Goal: Information Seeking & Learning: Learn about a topic

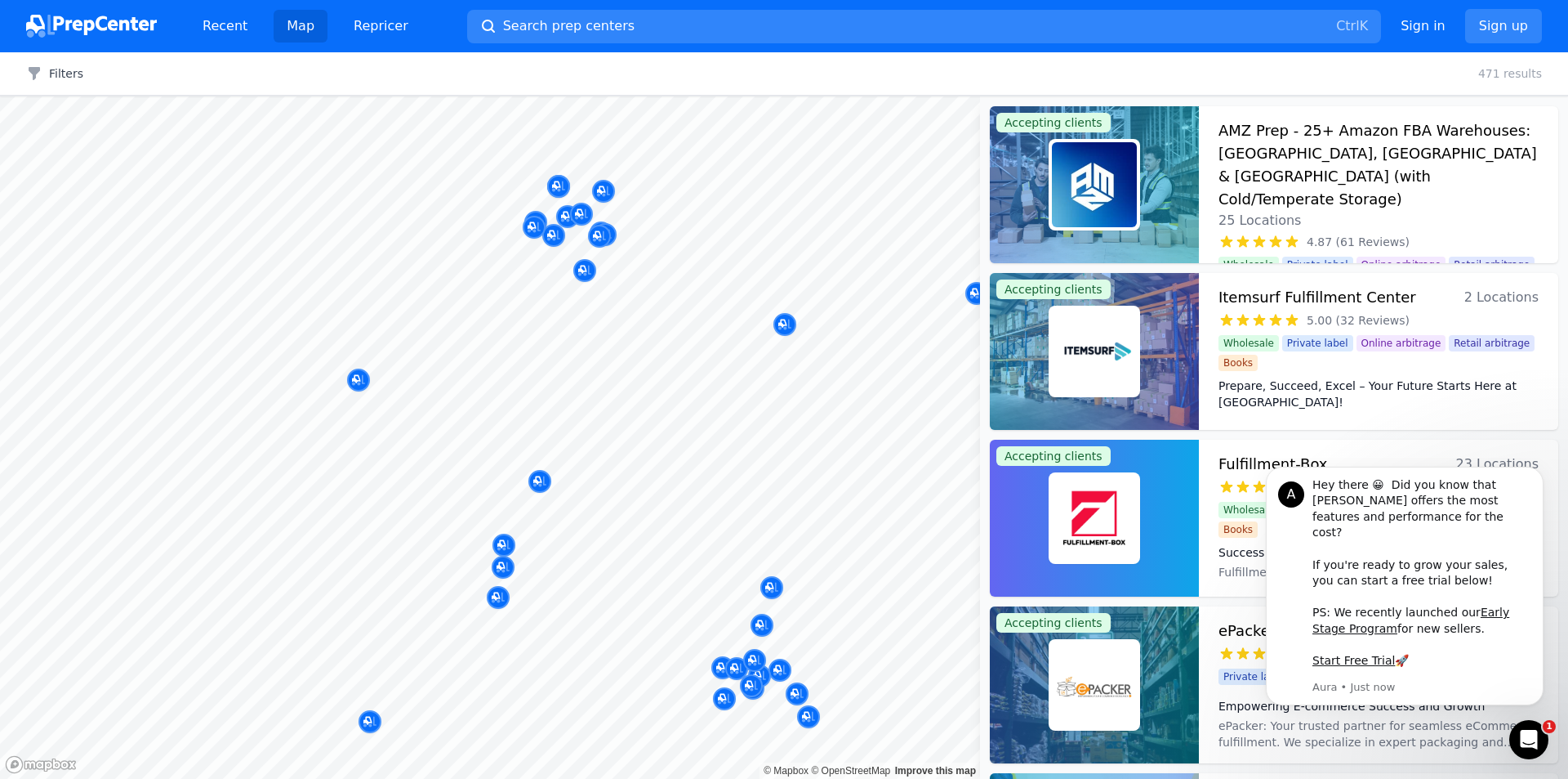
click at [599, 606] on body "Recent Map Repricer Search prep centers Ctrl K Open main menu Sign in Sign up F…" at bounding box center [784, 389] width 1568 height 779
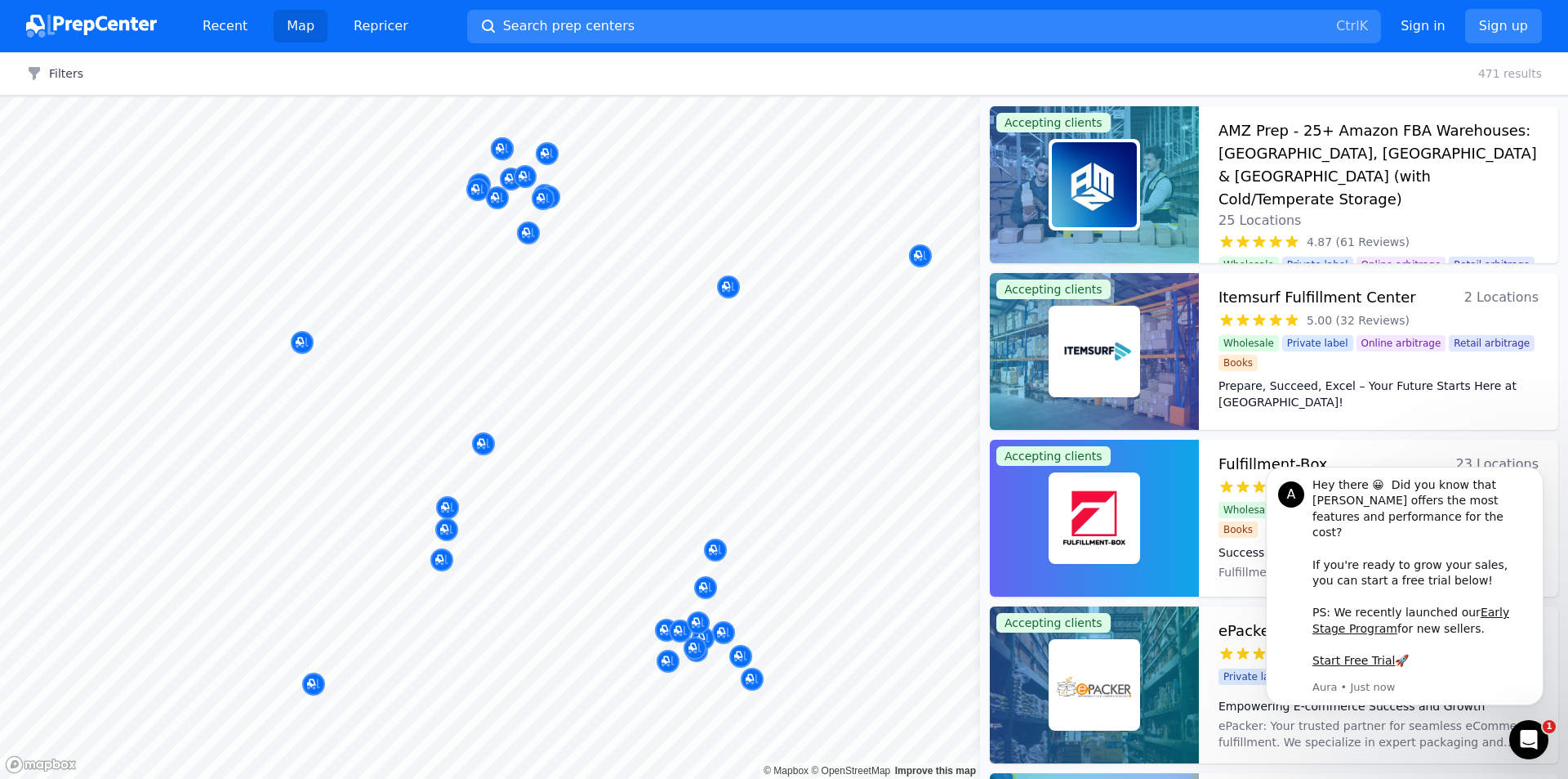
click at [733, 609] on div "Global Partner Warehouse [GEOGRAPHIC_DATA], [US_STATE], [GEOGRAPHIC_DATA] 5.00 …" at bounding box center [666, 563] width 314 height 111
click at [371, 14] on link "Repricer" at bounding box center [381, 26] width 81 height 33
click at [567, 33] on span "Search prep centers" at bounding box center [569, 26] width 131 height 19
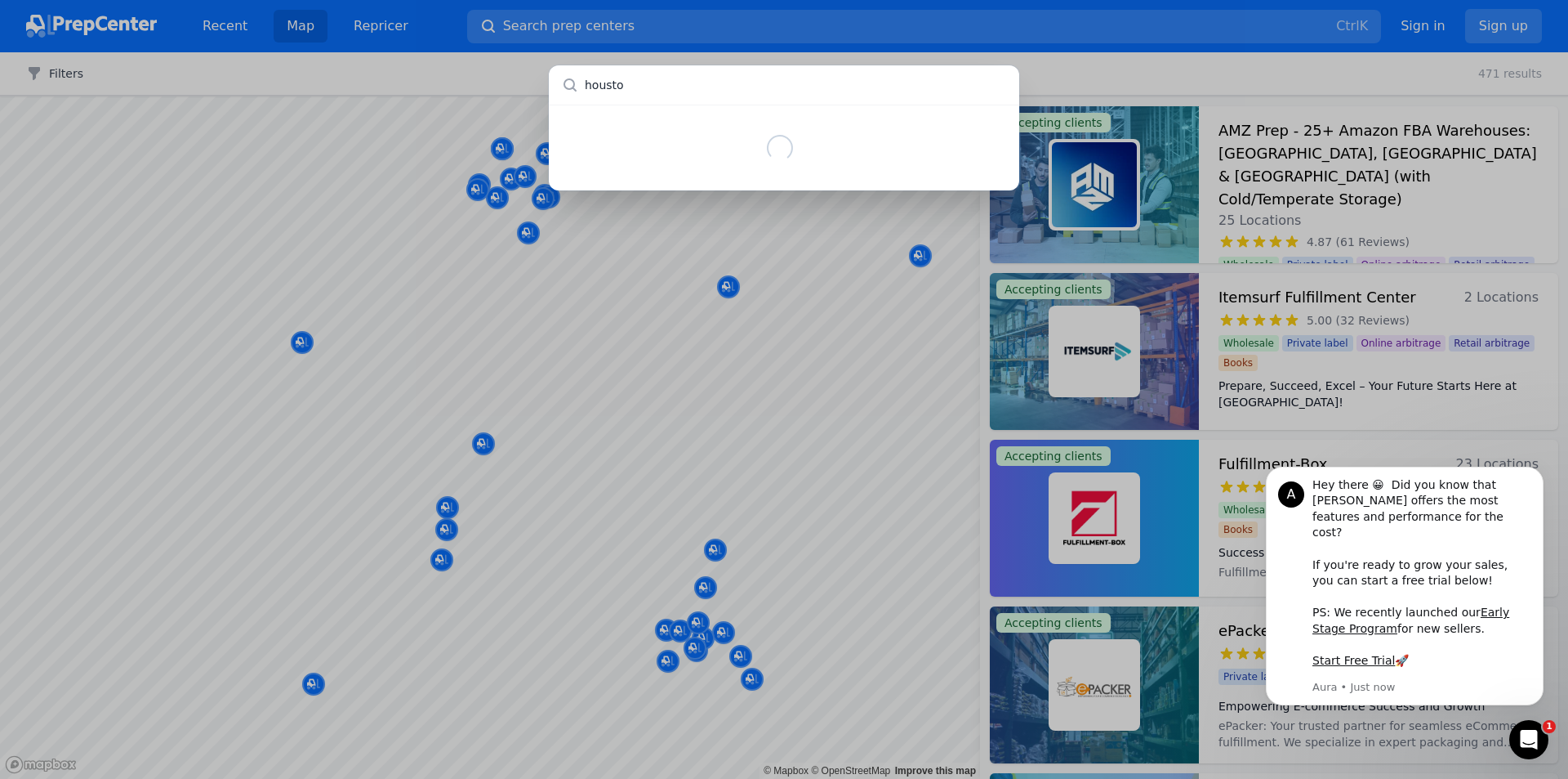
type input "[GEOGRAPHIC_DATA]"
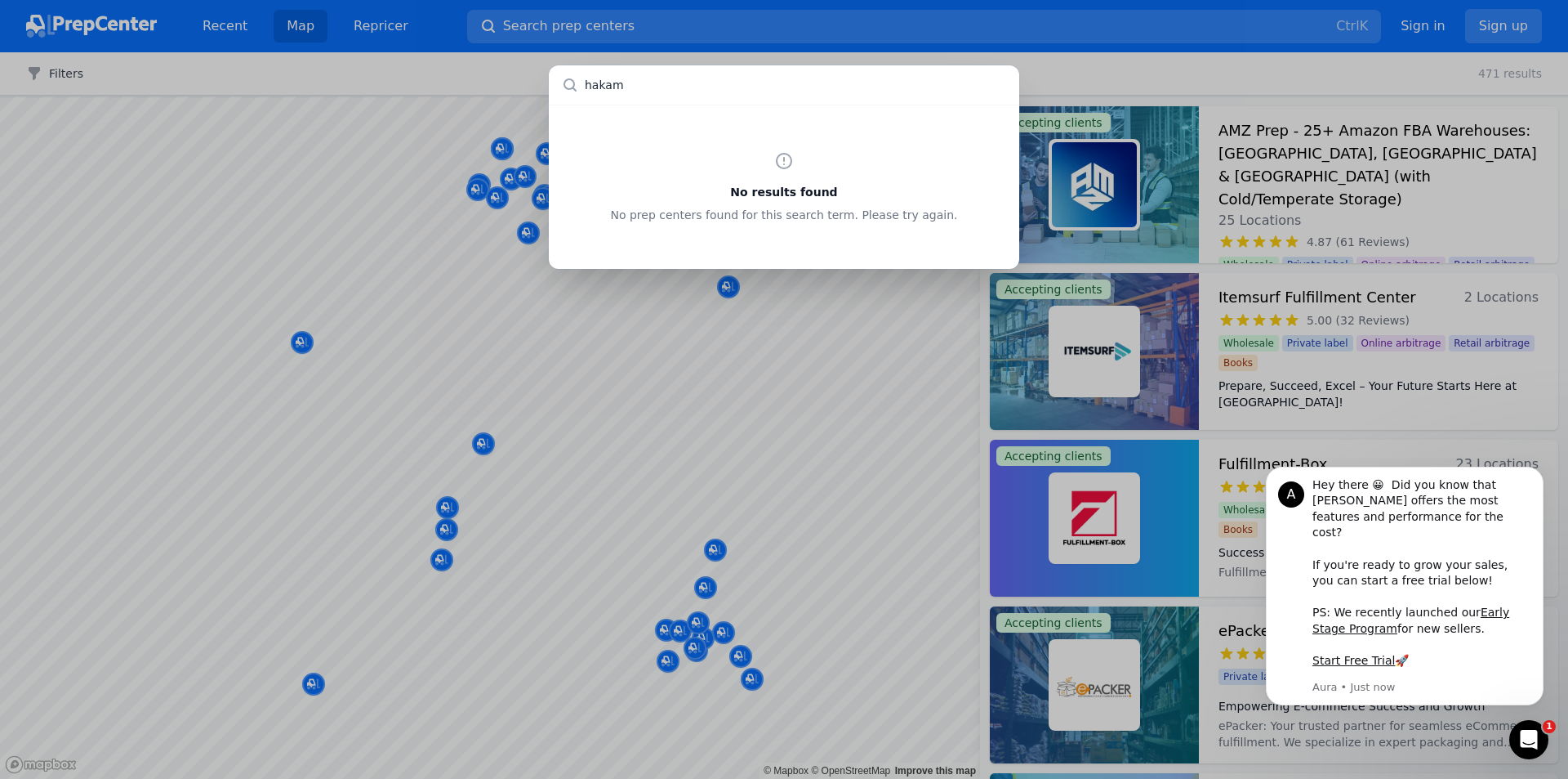
type input "hakami"
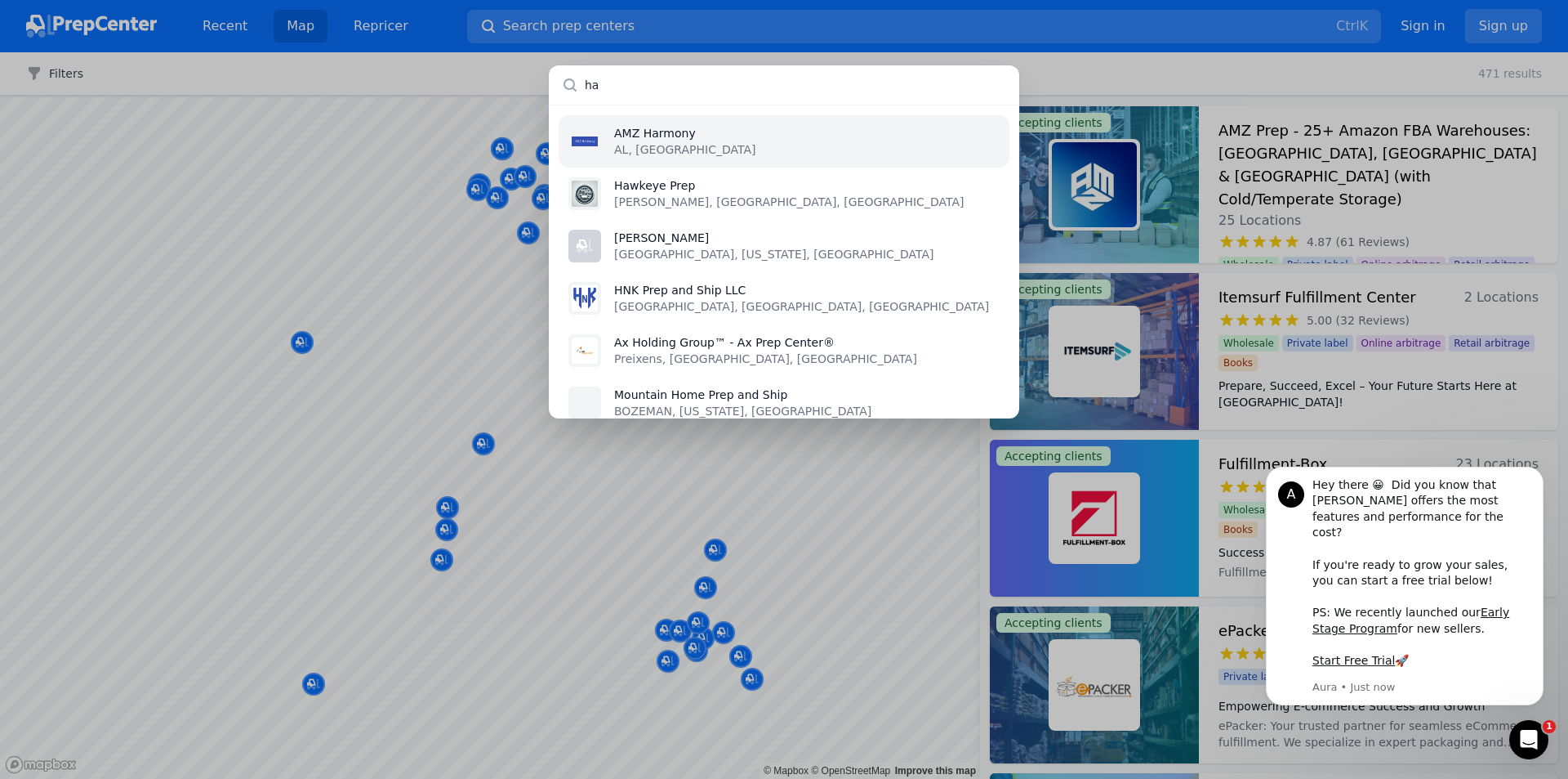
type input "h"
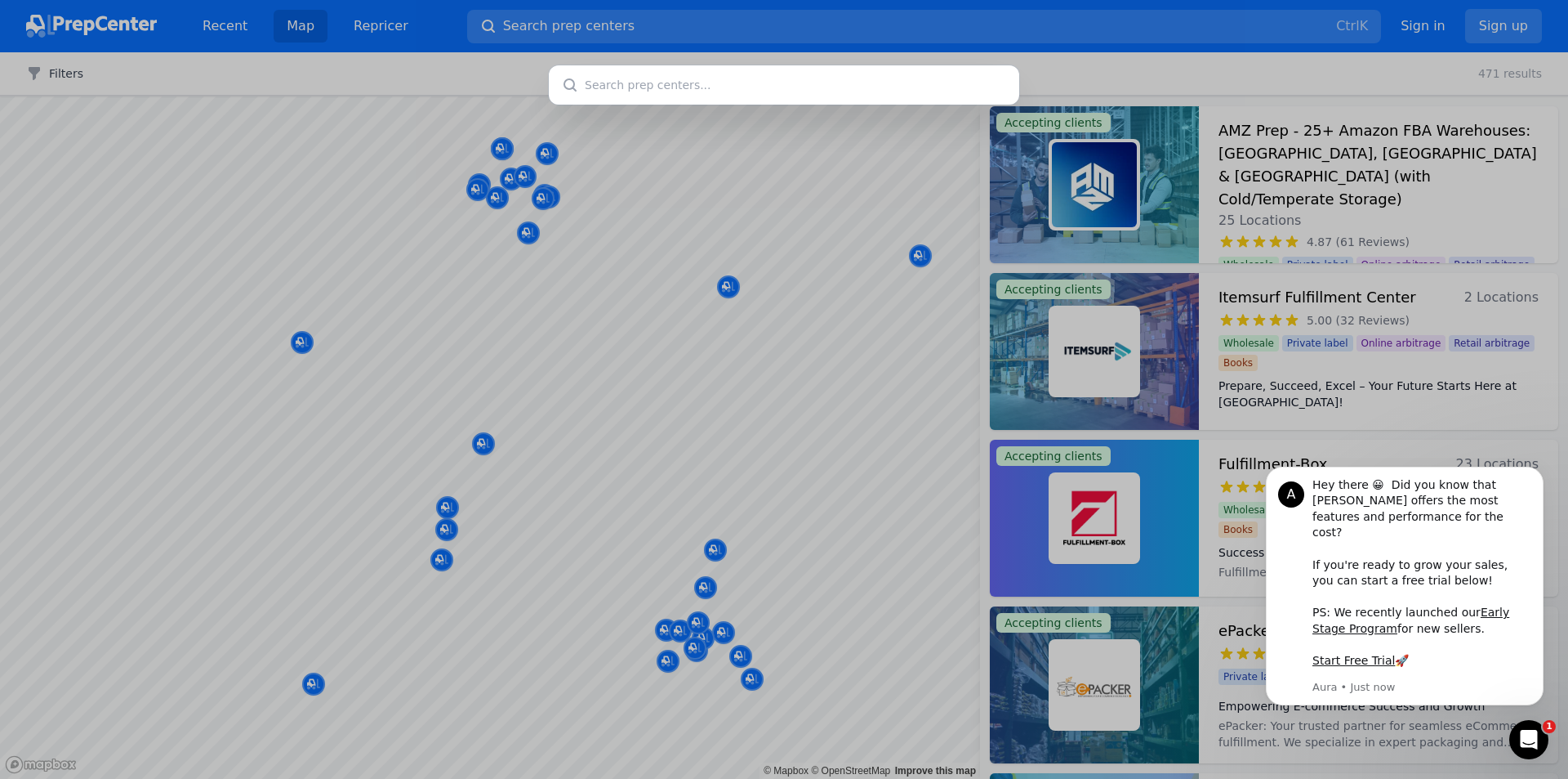
type input "a"
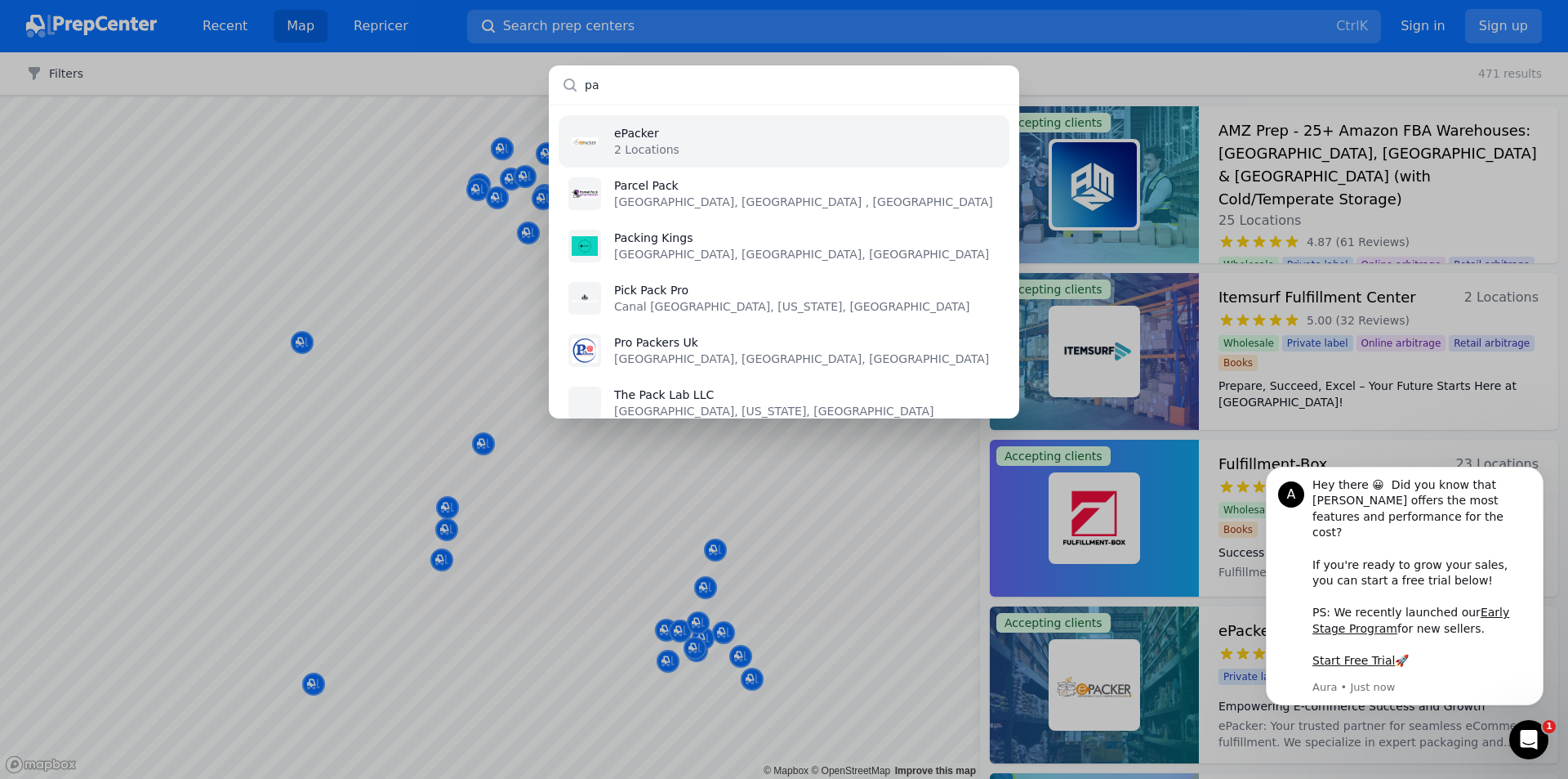
type input "p"
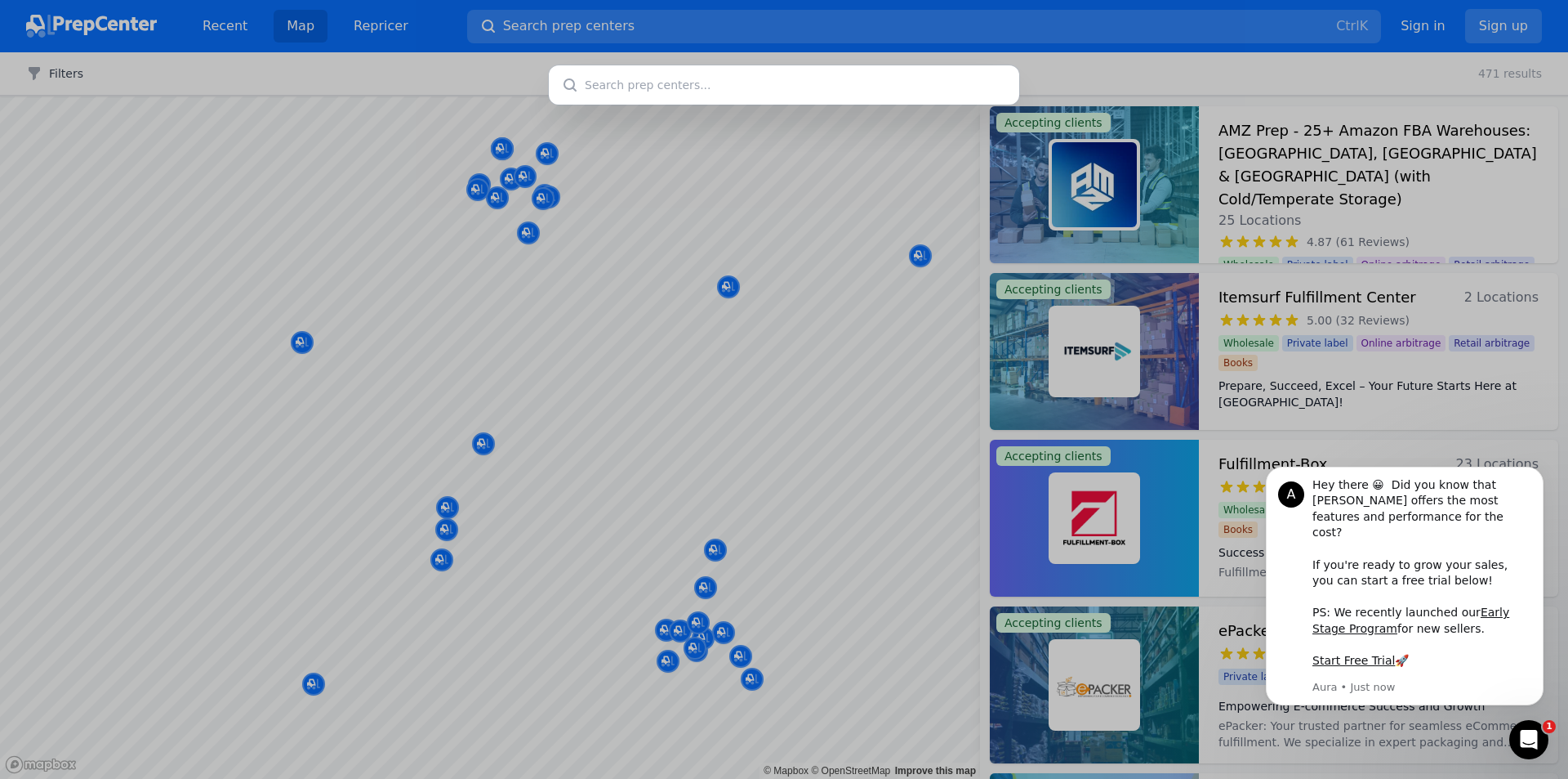
type input "e"
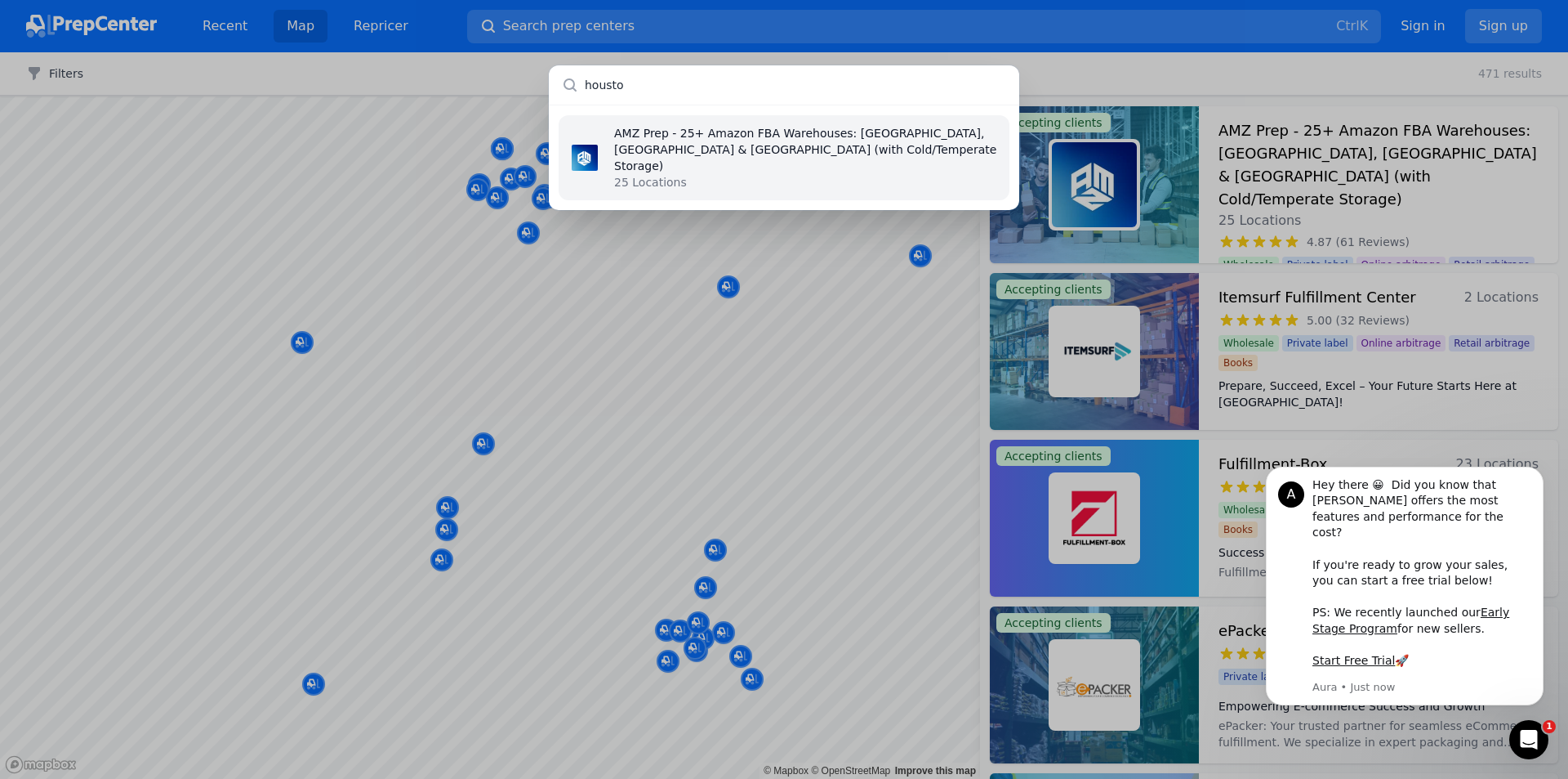
type input "[GEOGRAPHIC_DATA]"
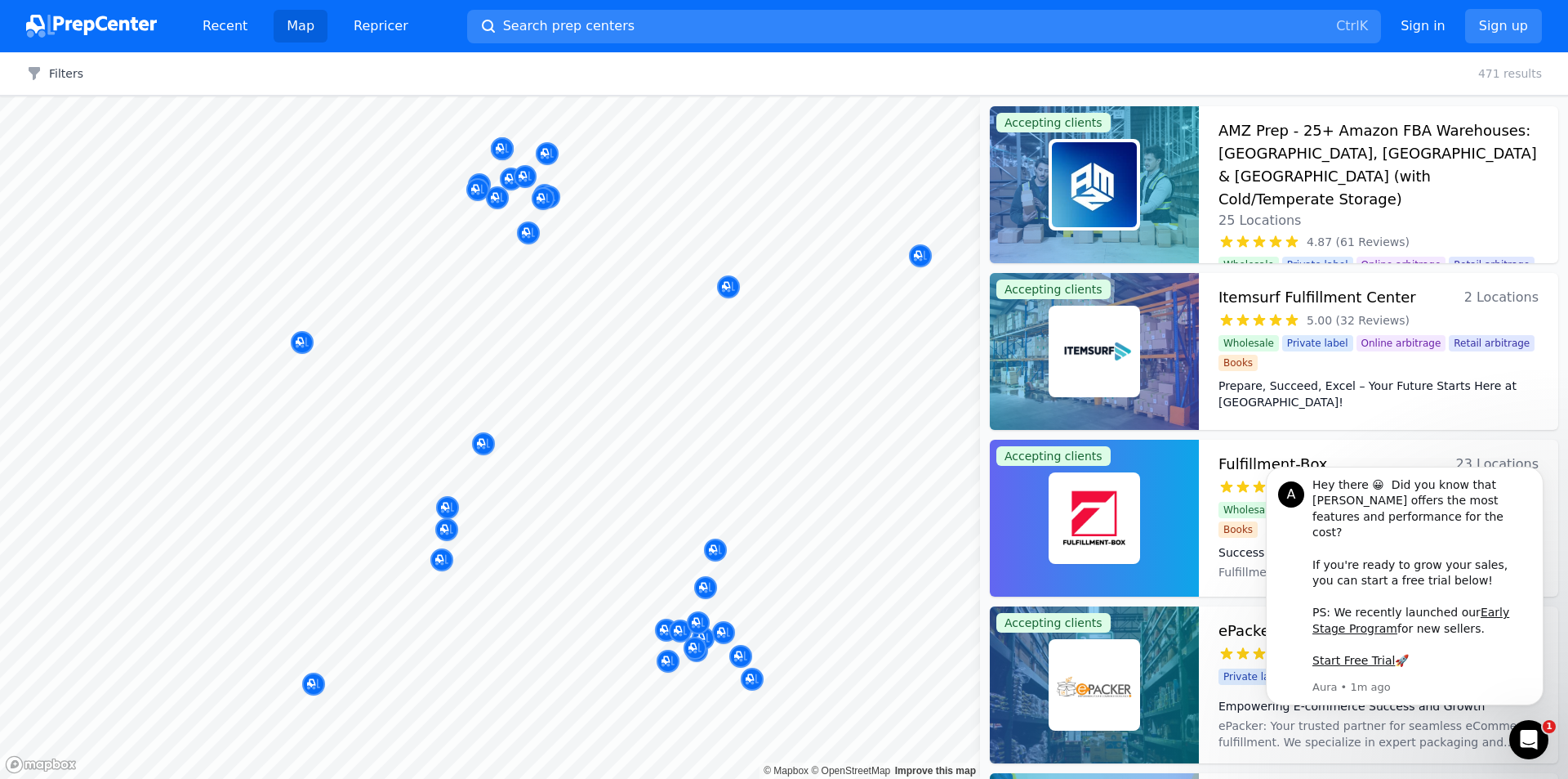
click at [206, 20] on div at bounding box center [784, 389] width 1568 height 779
click at [1180, 168] on div at bounding box center [1094, 184] width 209 height 157
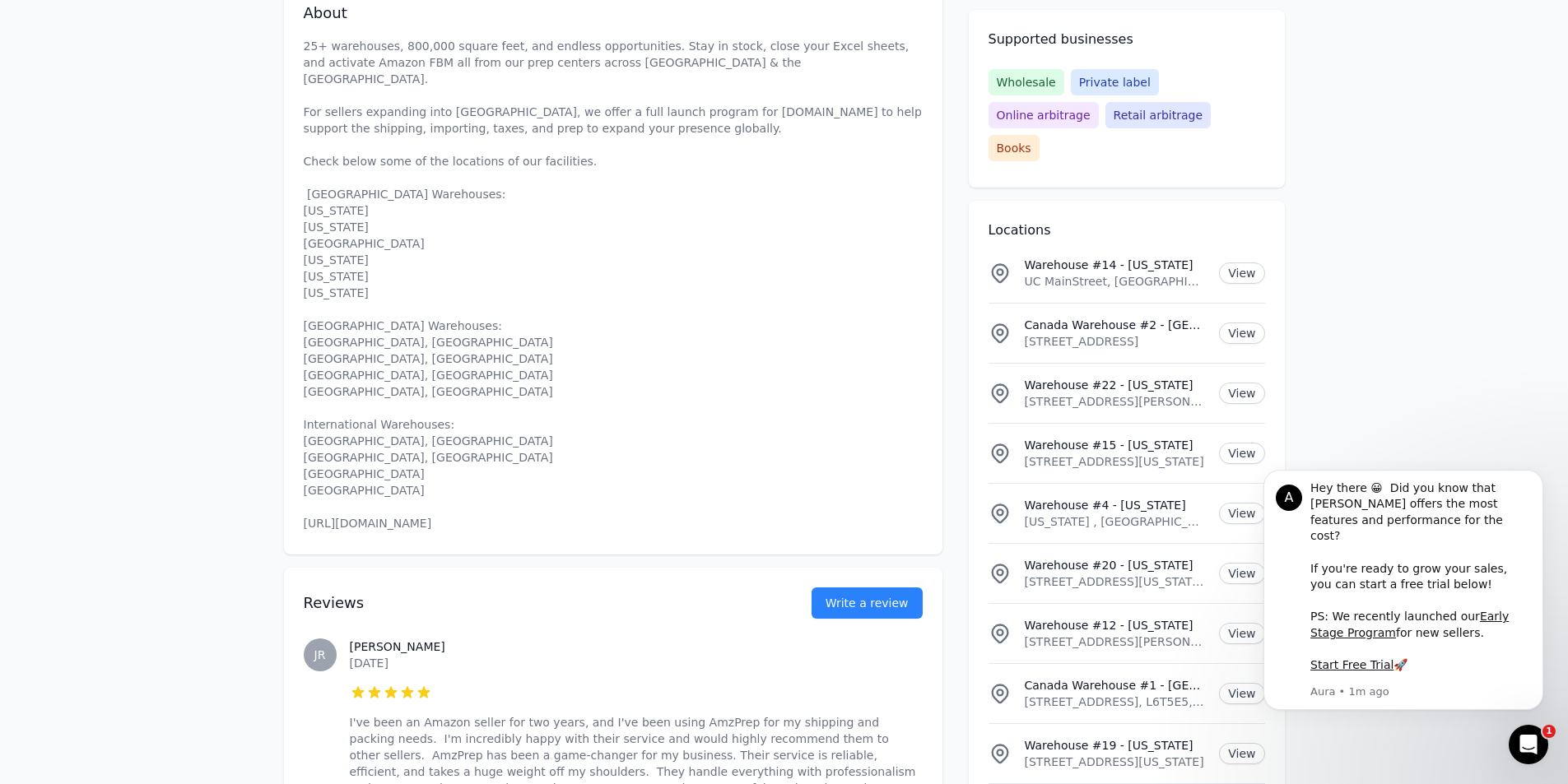
scroll to position [658, 0]
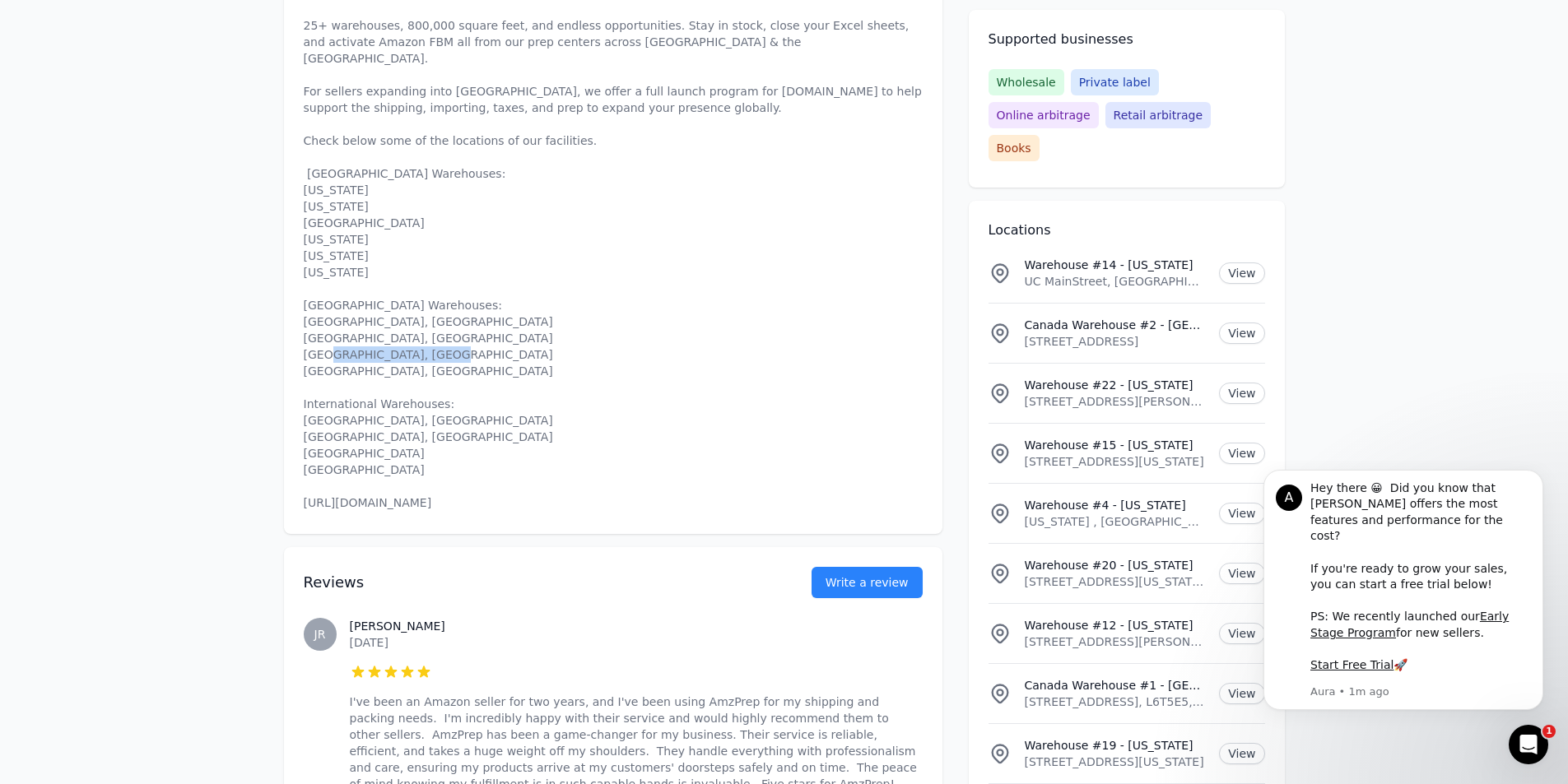
drag, startPoint x: 431, startPoint y: 414, endPoint x: 306, endPoint y: 407, distance: 125.2
click at [306, 407] on p "25+ warehouses, 800,000 square feet, and endless opportunities. Stay in stock, …" at bounding box center [612, 264] width 619 height 494
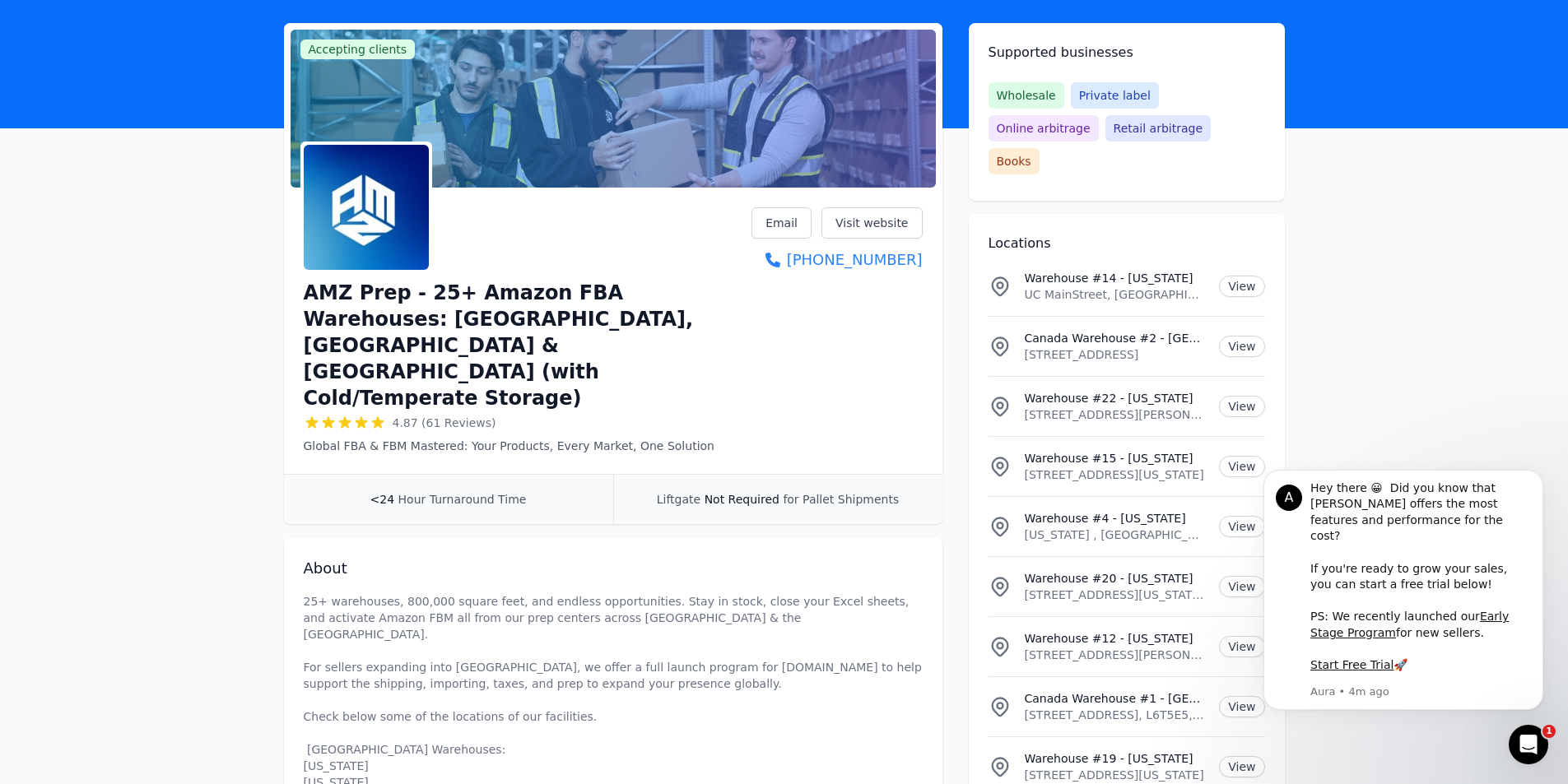
scroll to position [0, 0]
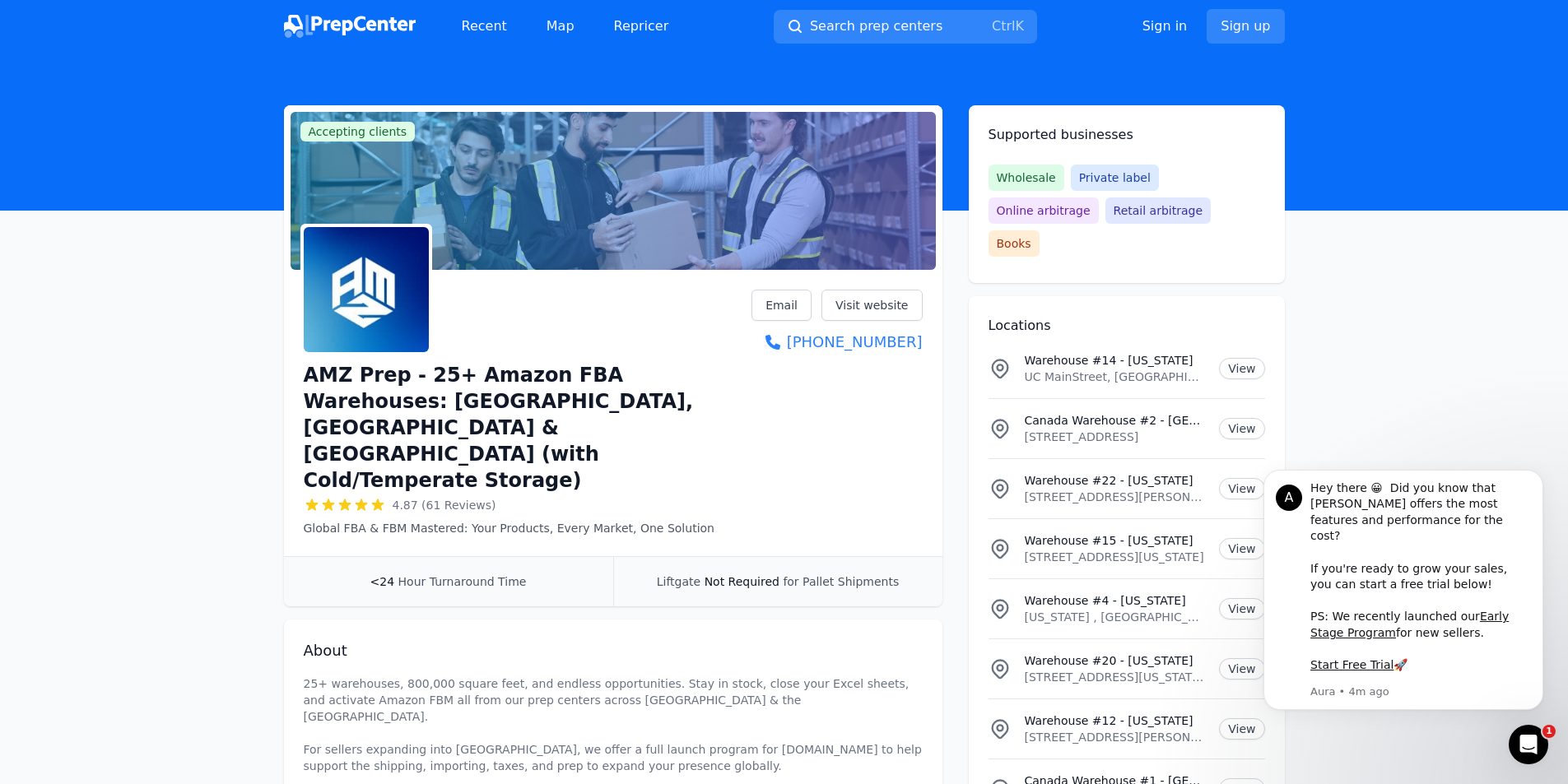
click at [331, 35] on img at bounding box center [349, 26] width 131 height 23
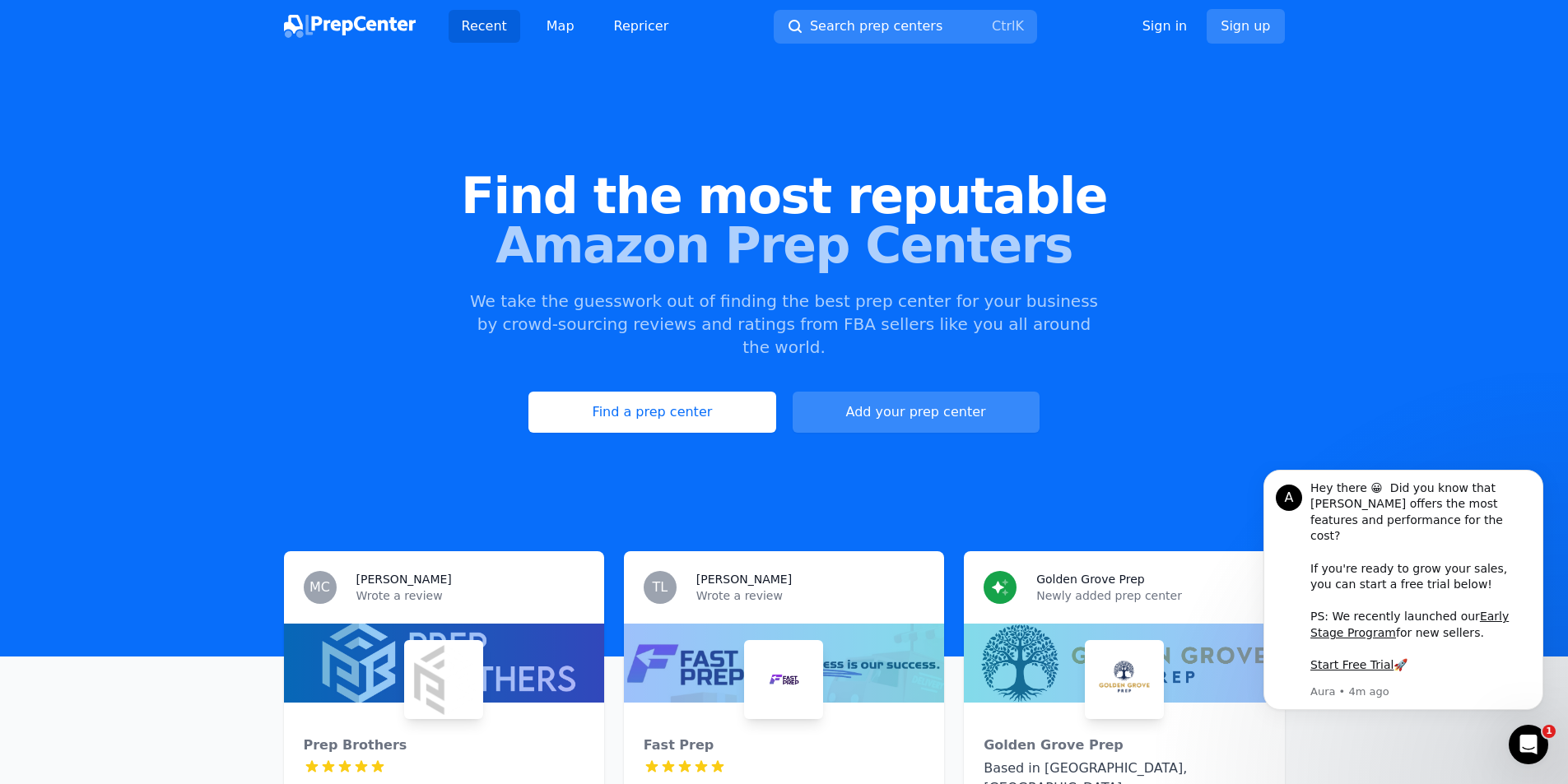
click at [936, 392] on link "Add your prep center" at bounding box center [916, 412] width 247 height 41
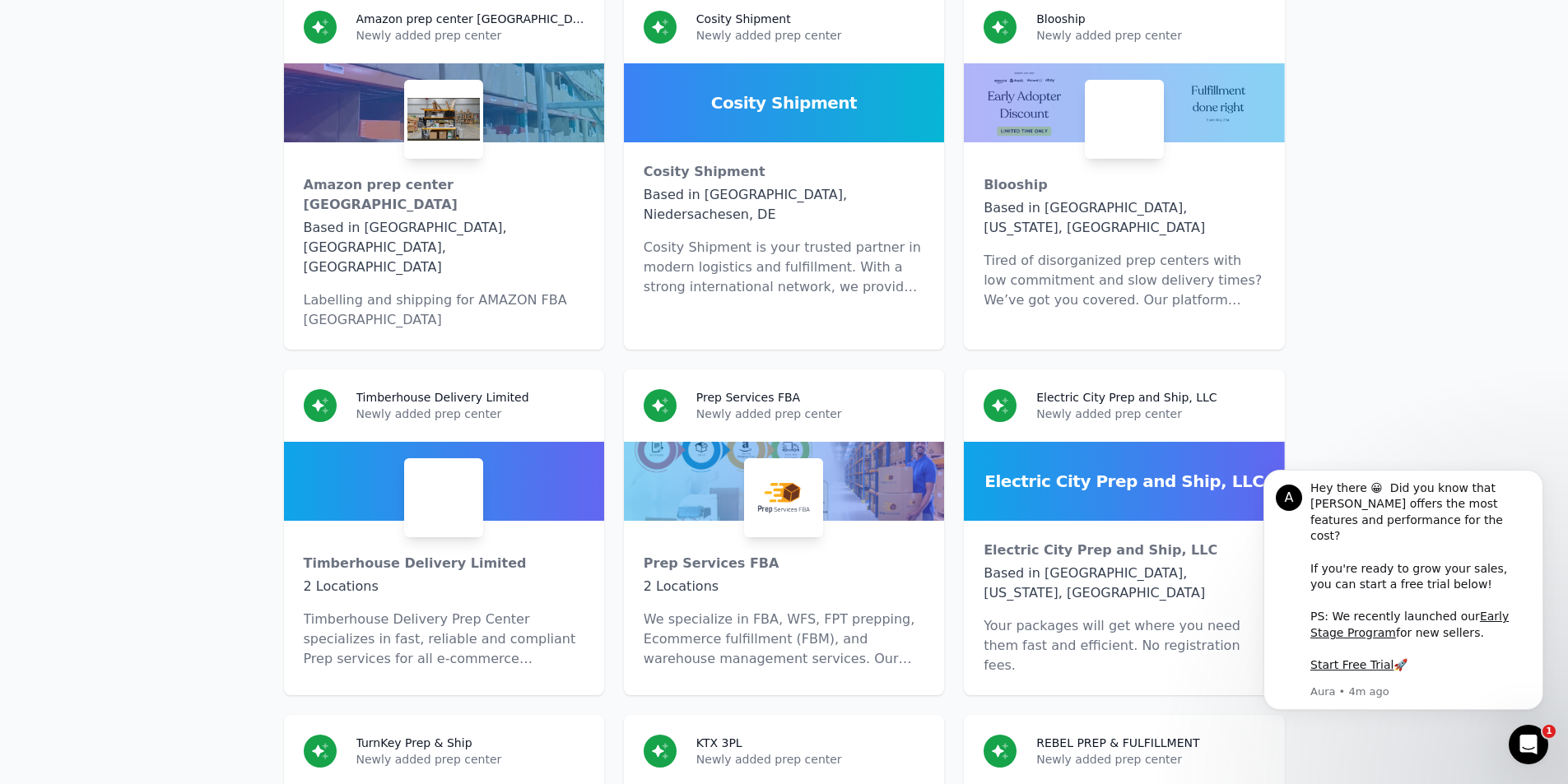
scroll to position [11019, 0]
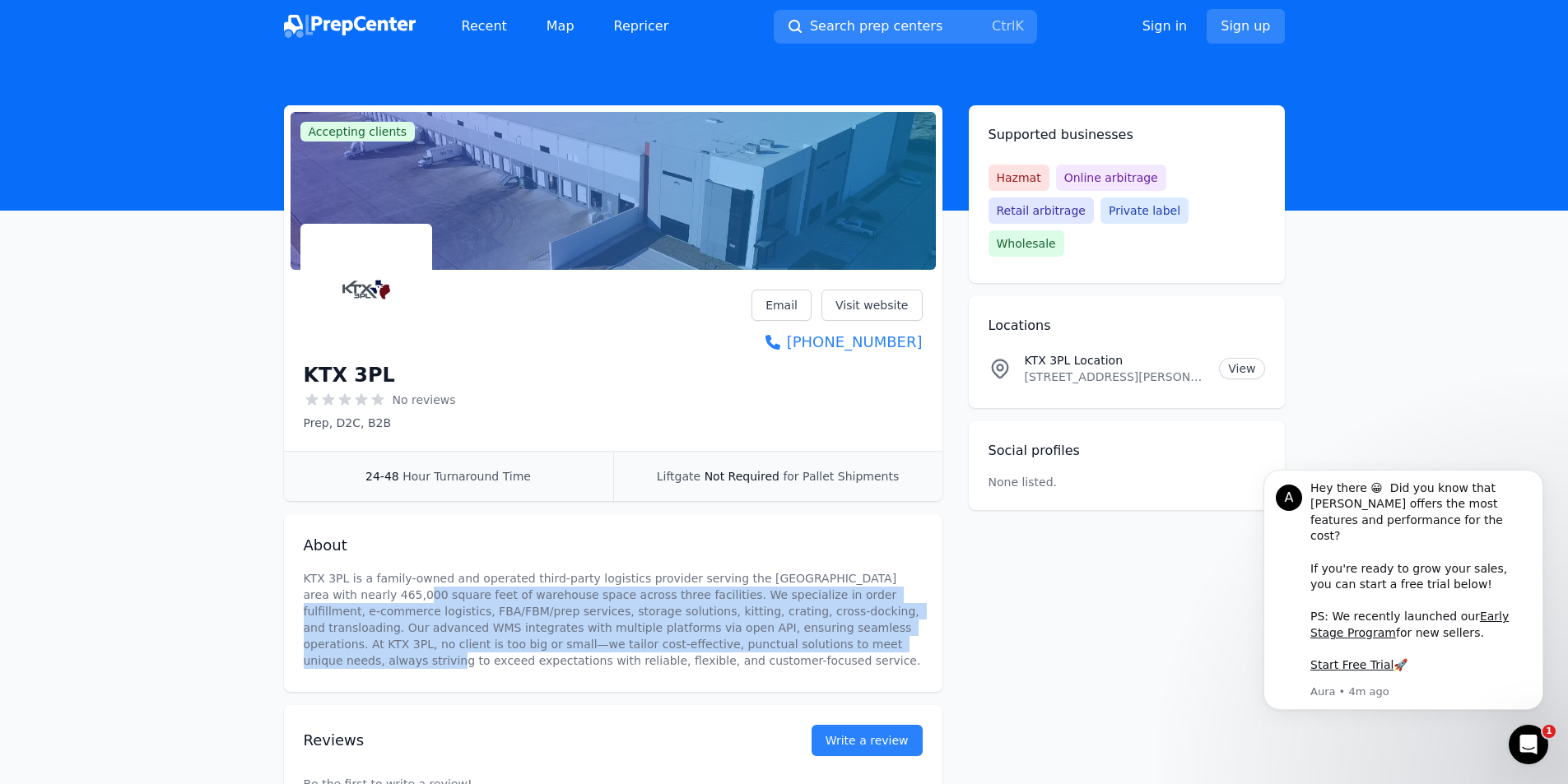
drag, startPoint x: 456, startPoint y: 618, endPoint x: 657, endPoint y: 652, distance: 203.9
click at [658, 652] on p "KTX 3PL is a family-owned and operated third-party logistics provider serving t…" at bounding box center [612, 620] width 619 height 99
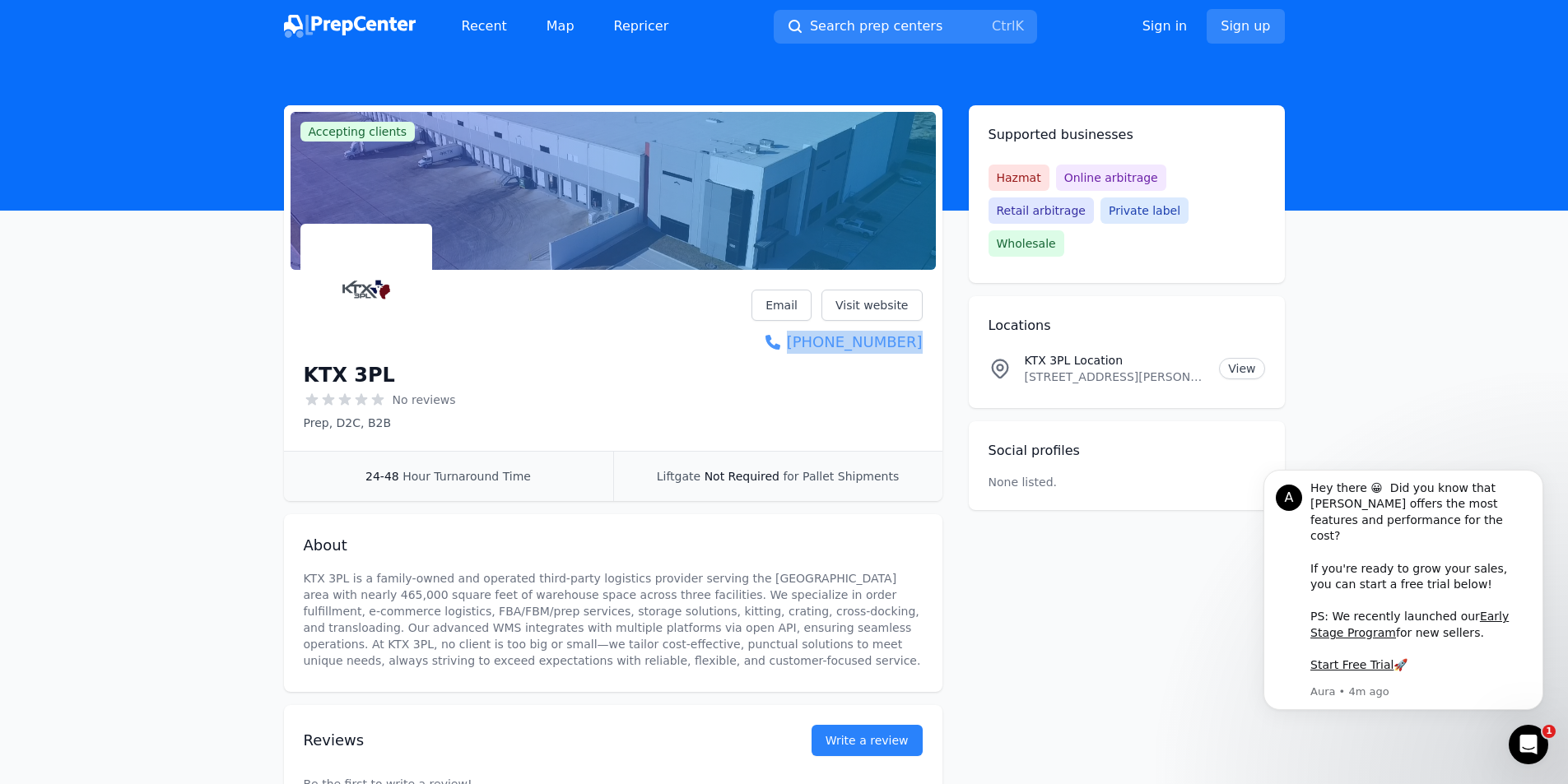
drag, startPoint x: 849, startPoint y: 349, endPoint x: 921, endPoint y: 350, distance: 72.0
click at [921, 350] on div "KTX 3PL No reviews Prep, D2C, B2B Email Visit website [PHONE_NUMBER]" at bounding box center [612, 360] width 619 height 142
click at [1104, 178] on span "Online arbitrage" at bounding box center [1110, 177] width 110 height 26
drag, startPoint x: 1145, startPoint y: 174, endPoint x: 1031, endPoint y: 180, distance: 114.2
click at [1031, 180] on div "Hazmat Online arbitrage Retail arbitrage Private label Wholesale" at bounding box center [1127, 210] width 276 height 92
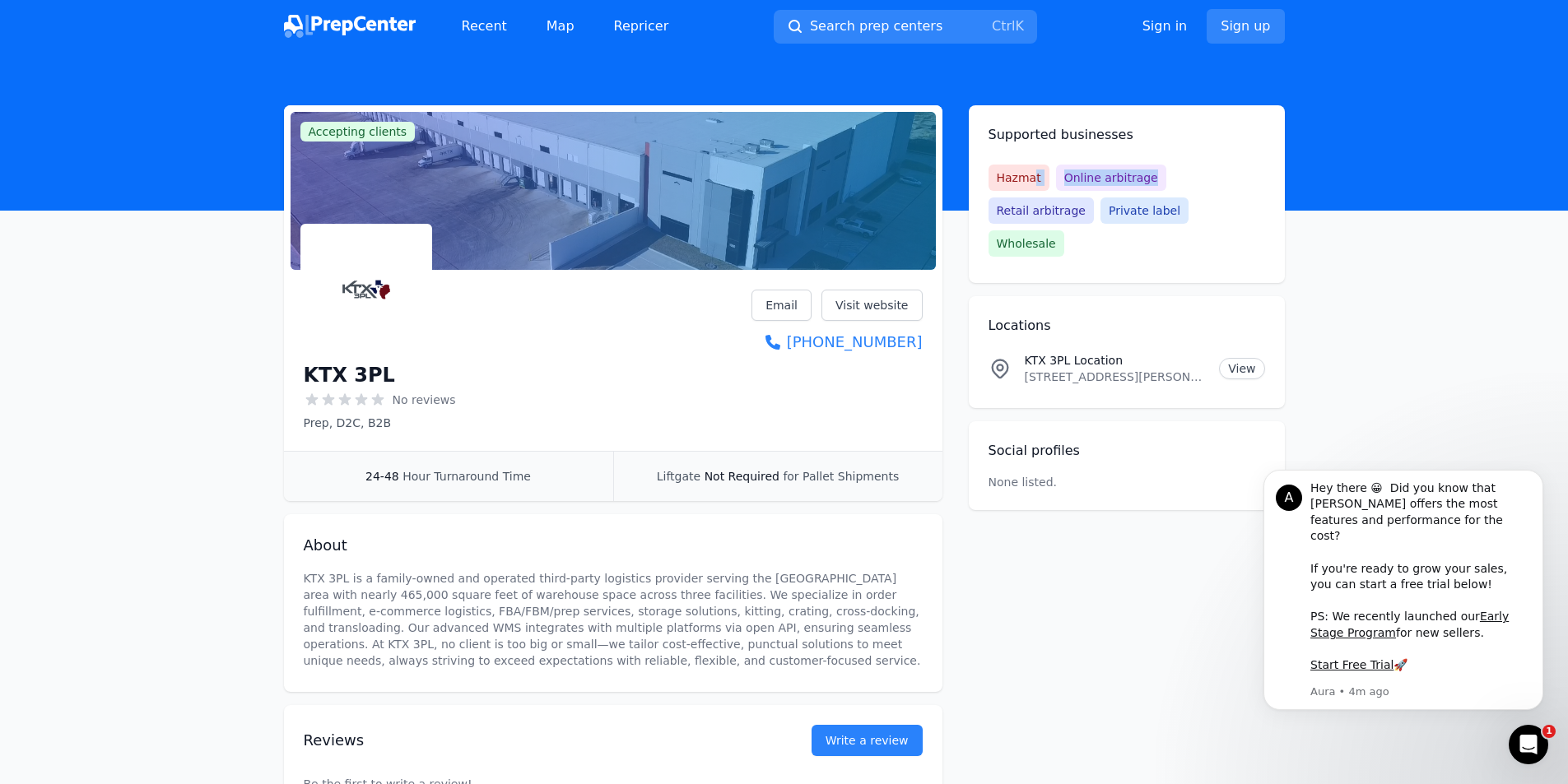
click at [1070, 173] on span "Online arbitrage" at bounding box center [1110, 177] width 110 height 26
click at [1064, 177] on span "Online arbitrage" at bounding box center [1110, 177] width 110 height 26
drag, startPoint x: 1063, startPoint y: 176, endPoint x: 1161, endPoint y: 190, distance: 99.0
click at [1161, 190] on div "Hazmat Online arbitrage Retail arbitrage Private label Wholesale" at bounding box center [1127, 210] width 276 height 92
copy span "Online arbitrage"
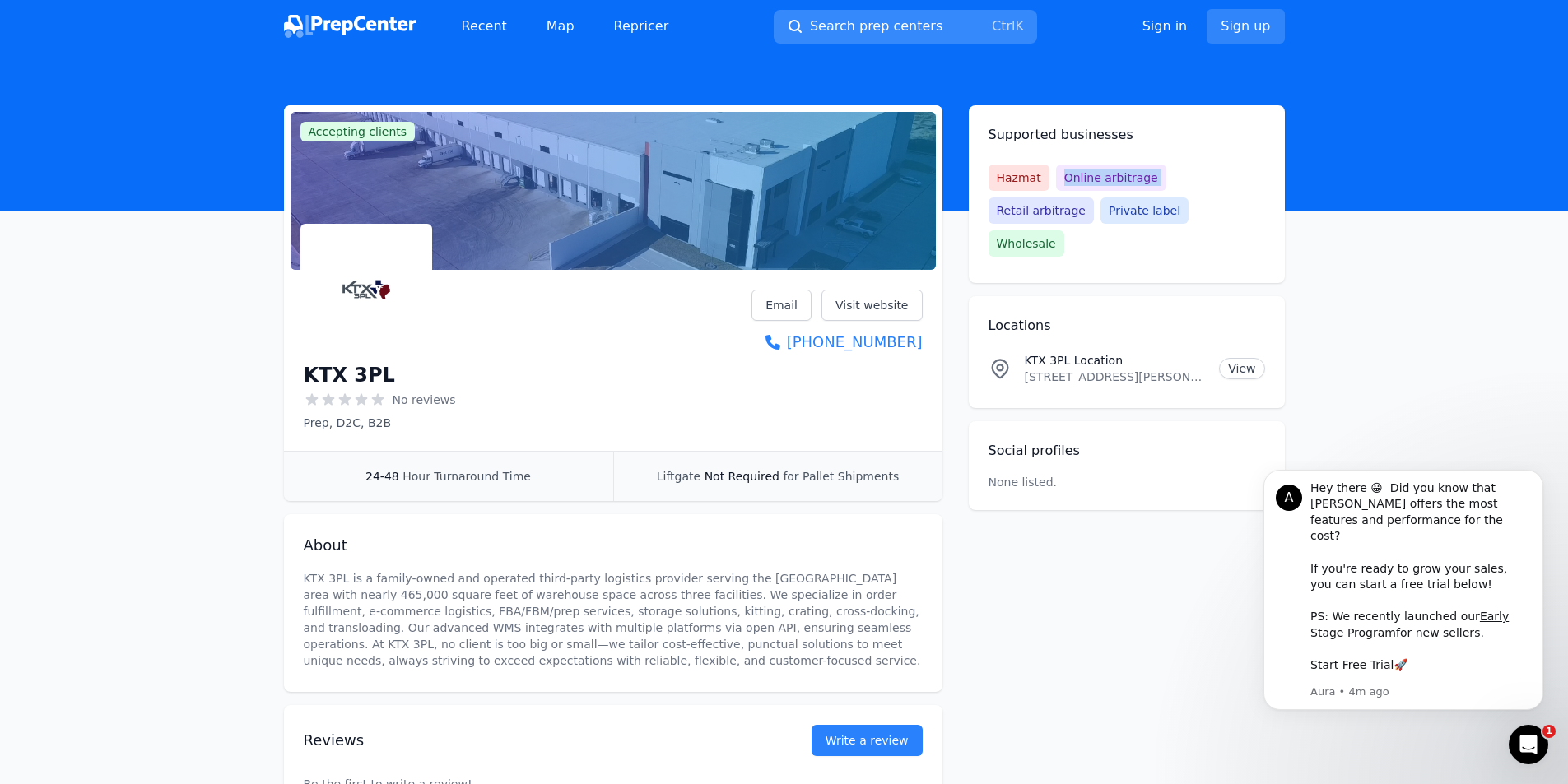
click at [866, 23] on span "Search prep centers" at bounding box center [876, 26] width 132 height 19
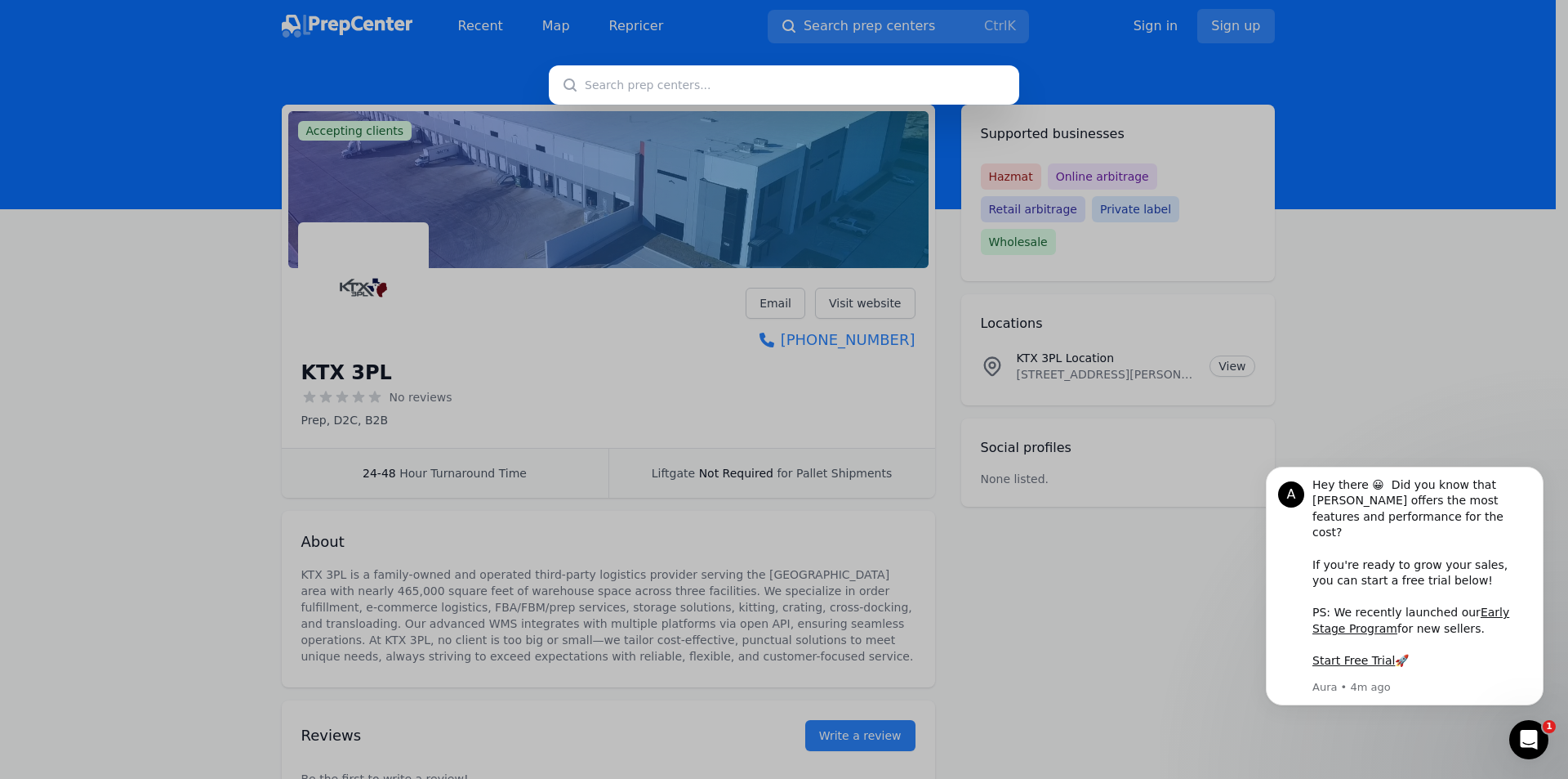
type input "Online arbitrage"
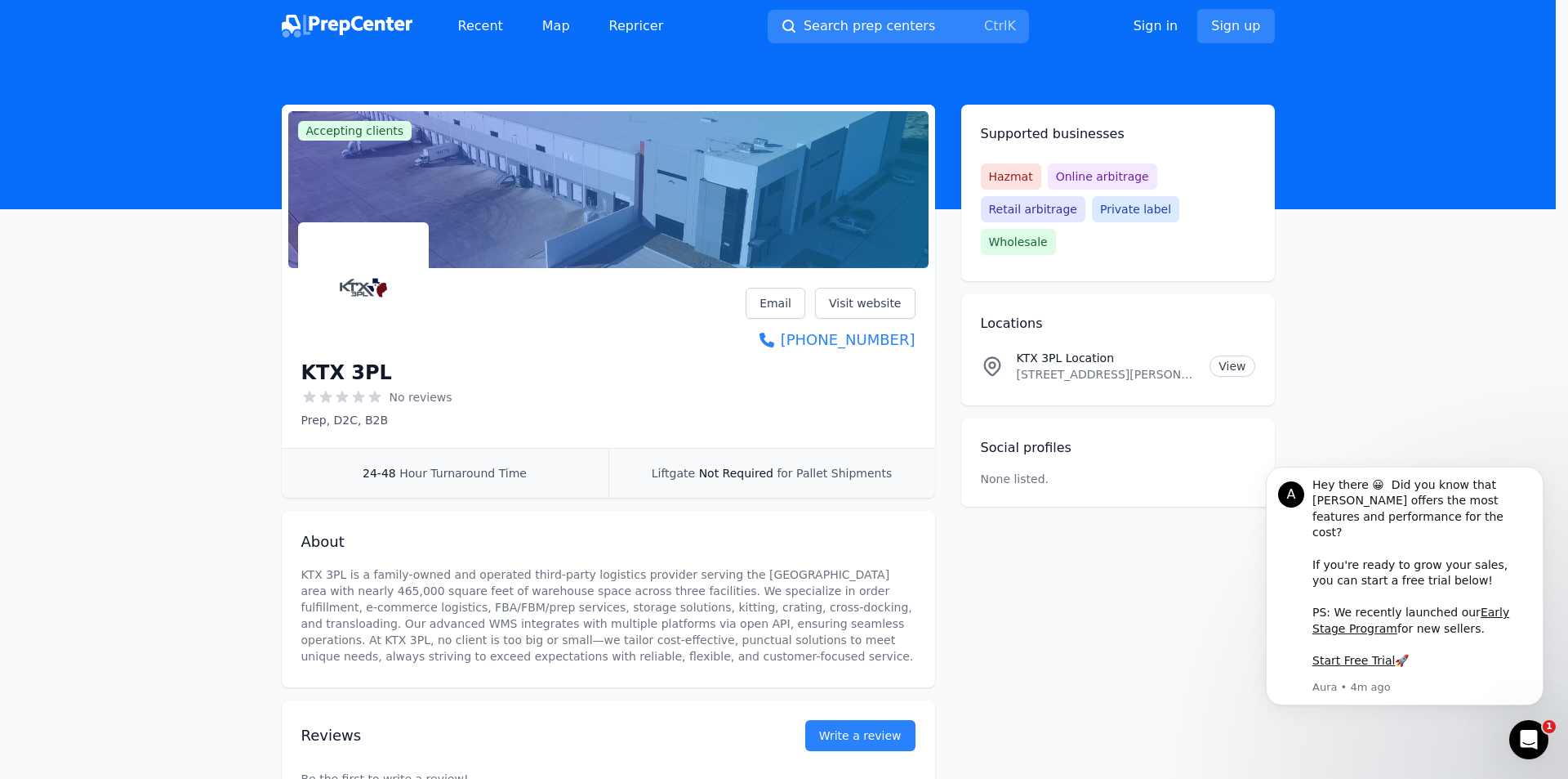
click at [1097, 90] on div at bounding box center [784, 389] width 1568 height 779
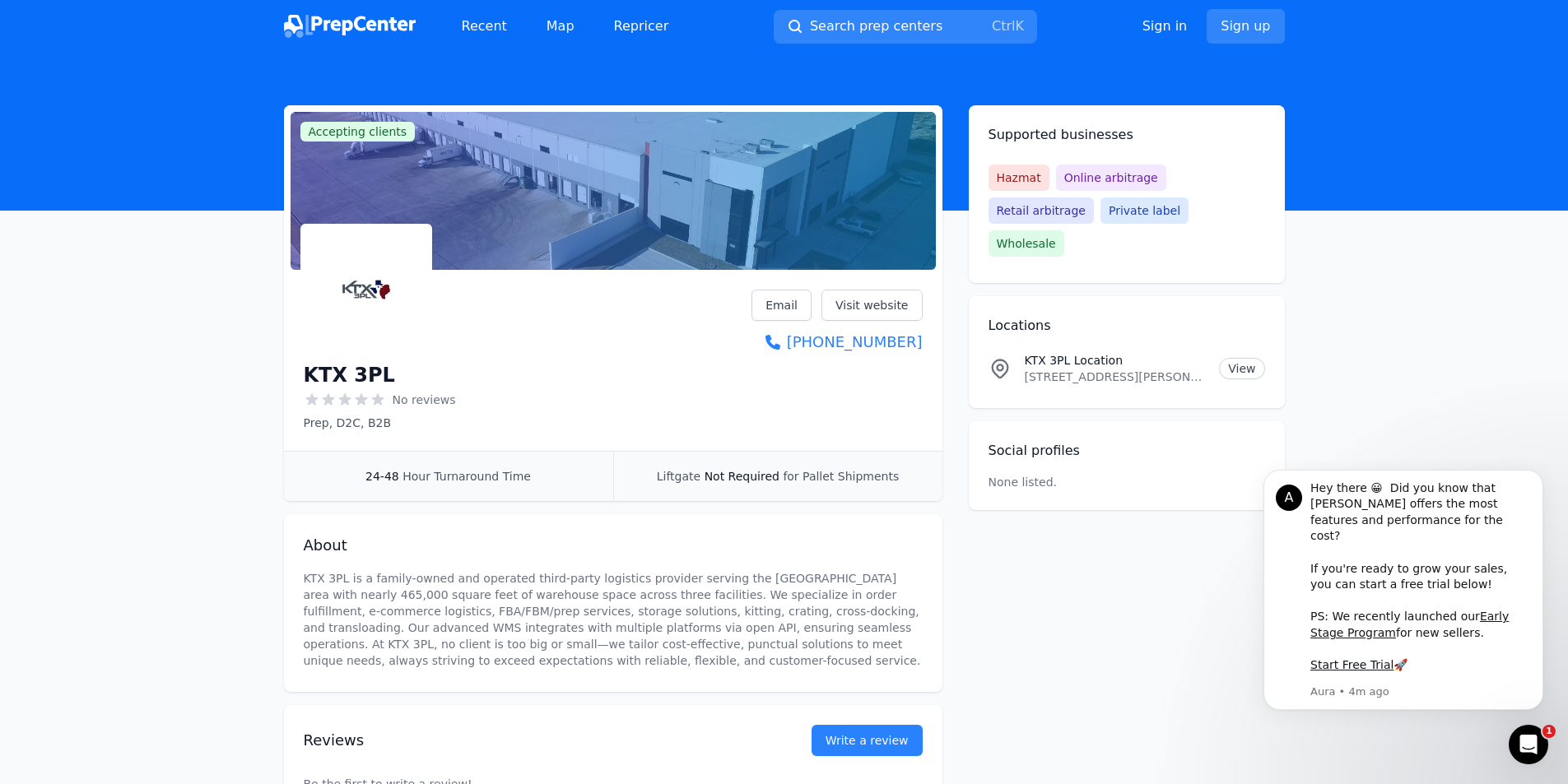
click at [351, 18] on img at bounding box center [349, 26] width 131 height 23
